Goal: Task Accomplishment & Management: Manage account settings

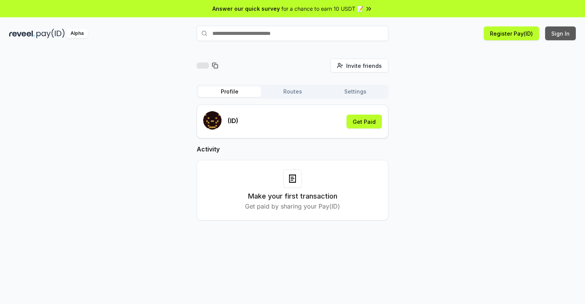
click at [561, 33] on button "Sign In" at bounding box center [560, 33] width 31 height 14
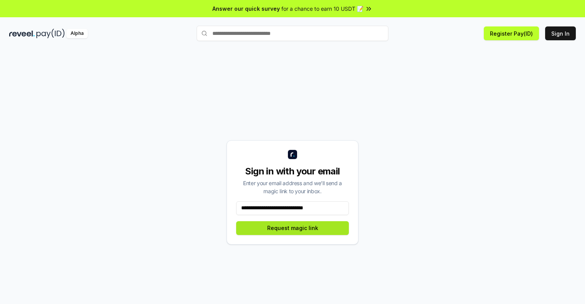
type input "**********"
click at [292, 228] on button "Request magic link" at bounding box center [292, 228] width 113 height 14
